Goal: Transaction & Acquisition: Purchase product/service

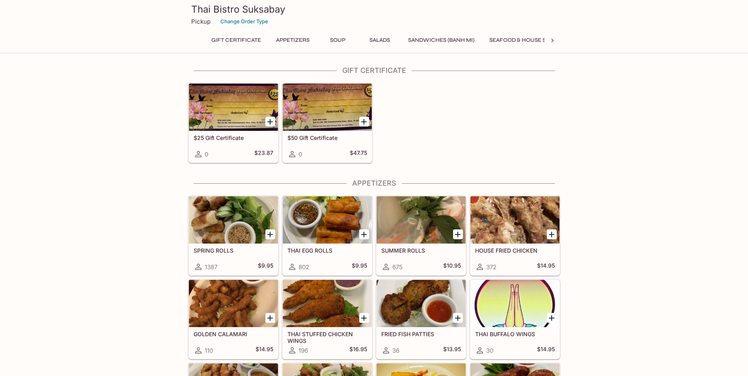
click at [233, 214] on div at bounding box center [233, 219] width 89 height 47
click at [337, 222] on div at bounding box center [327, 219] width 89 height 47
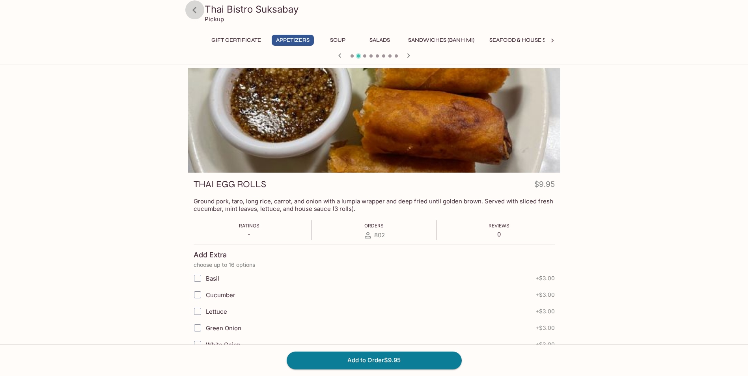
click at [195, 10] on icon at bounding box center [195, 10] width 14 height 14
